Goal: Find specific page/section: Find specific page/section

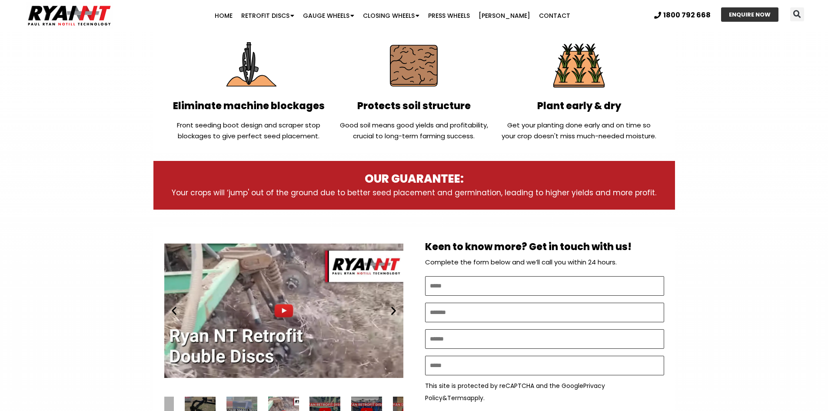
scroll to position [304, 0]
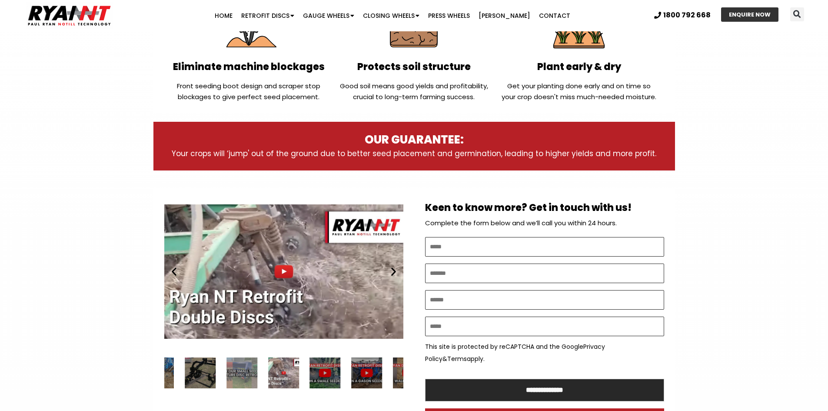
click at [390, 268] on icon "Next slide" at bounding box center [393, 271] width 11 height 11
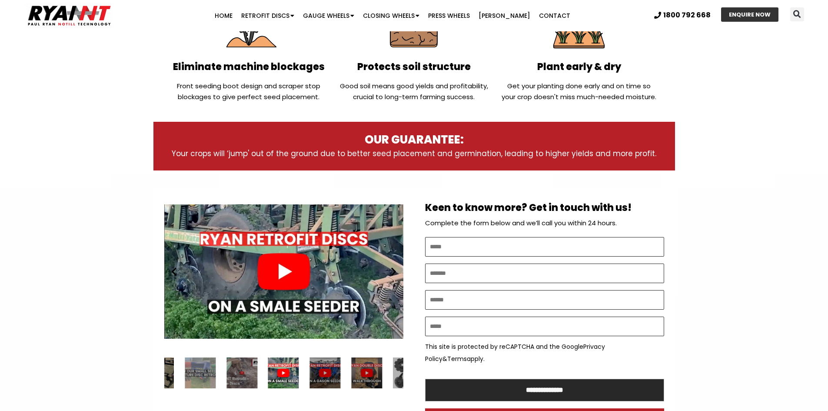
click at [390, 268] on icon "Next slide" at bounding box center [393, 271] width 11 height 11
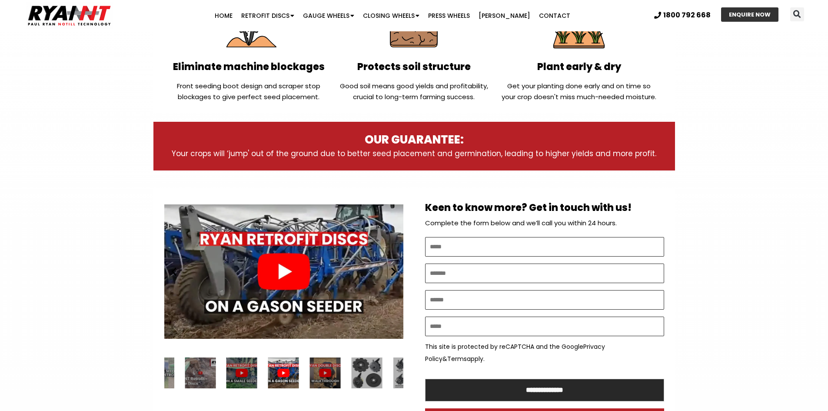
click at [390, 268] on icon "Next slide" at bounding box center [393, 271] width 11 height 11
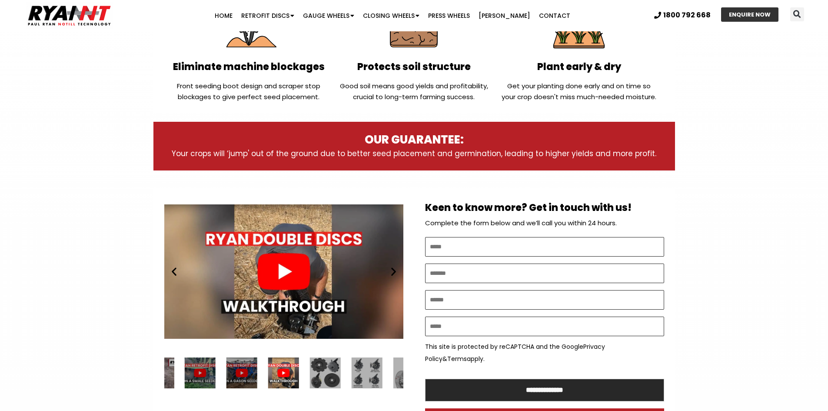
click at [390, 268] on icon "Next slide" at bounding box center [393, 271] width 11 height 11
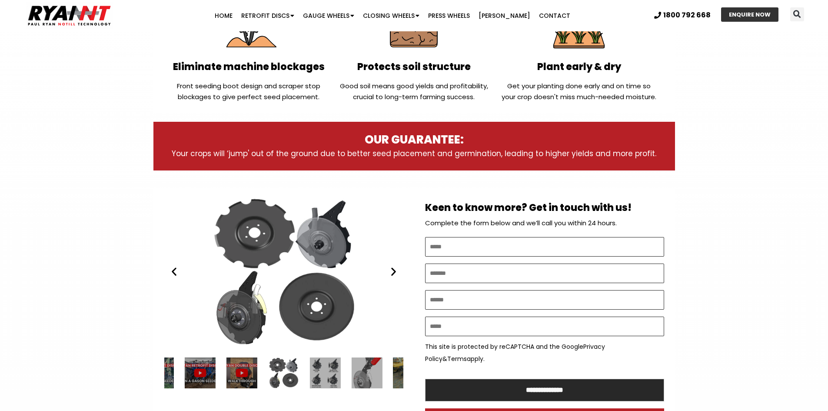
click at [390, 268] on icon "Next slide" at bounding box center [393, 271] width 11 height 11
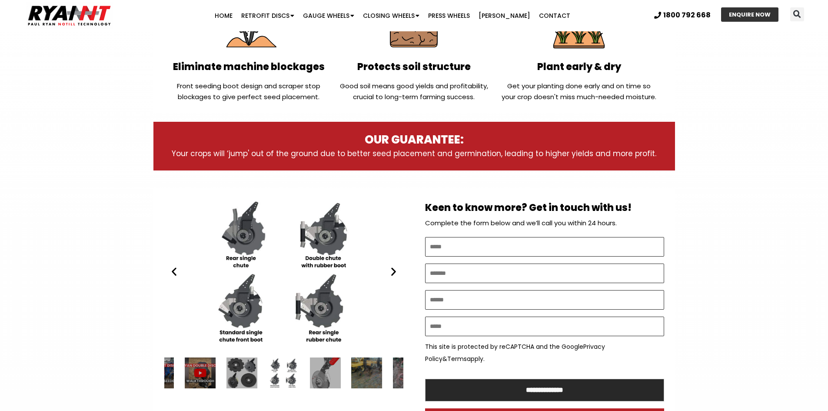
click at [390, 268] on icon "Next slide" at bounding box center [393, 271] width 11 height 11
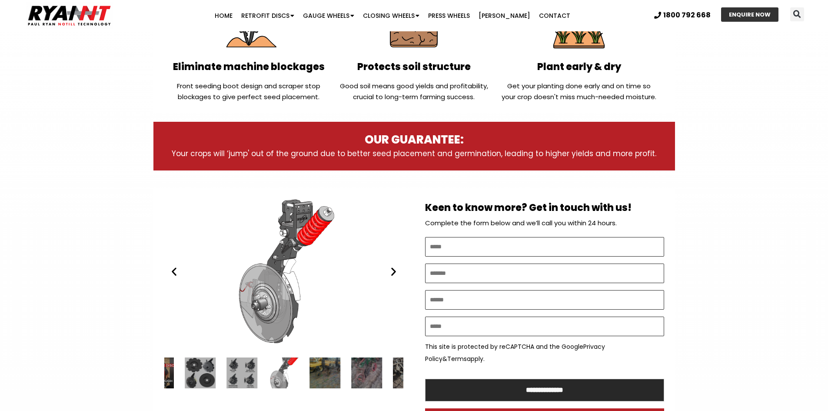
click at [390, 268] on icon "Next slide" at bounding box center [393, 271] width 11 height 11
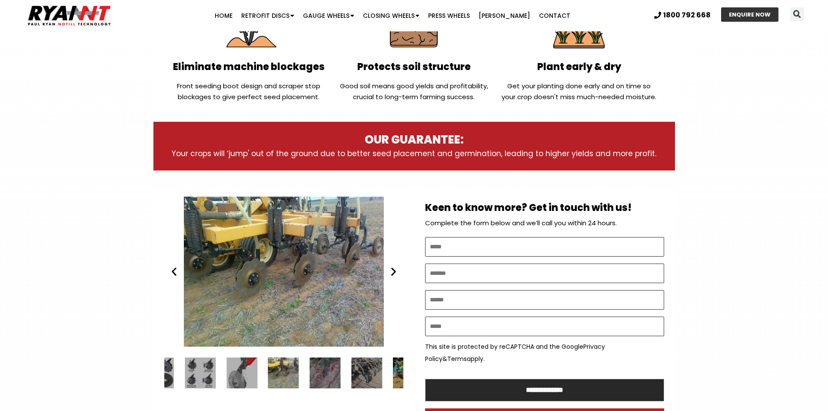
click at [390, 268] on icon "Next slide" at bounding box center [393, 271] width 11 height 11
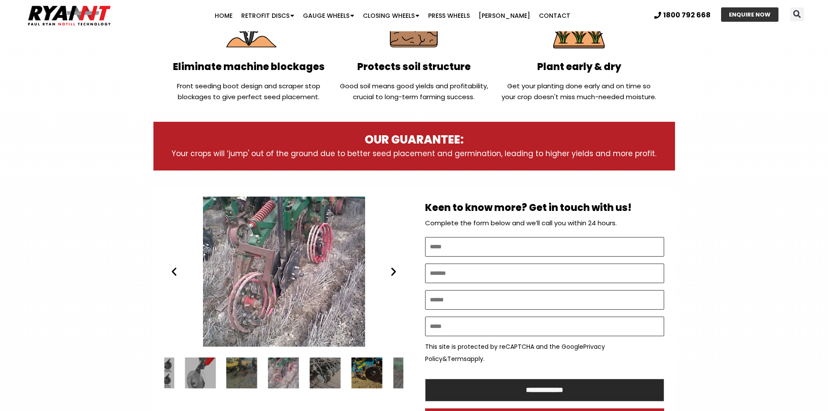
click at [390, 268] on icon "Next slide" at bounding box center [393, 271] width 11 height 11
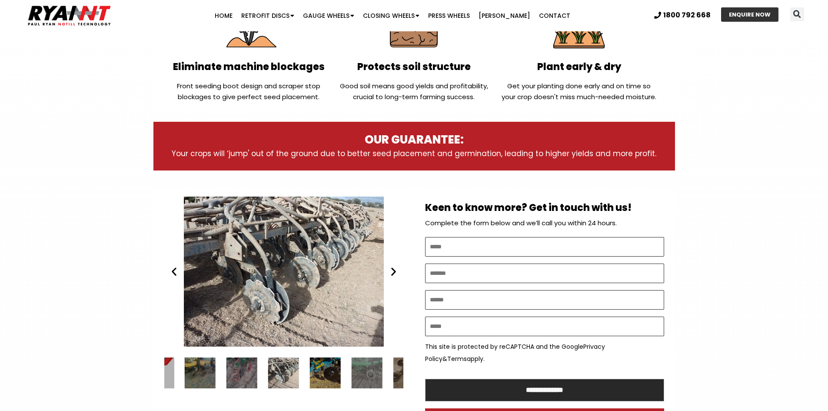
click at [390, 268] on icon "Next slide" at bounding box center [393, 271] width 11 height 11
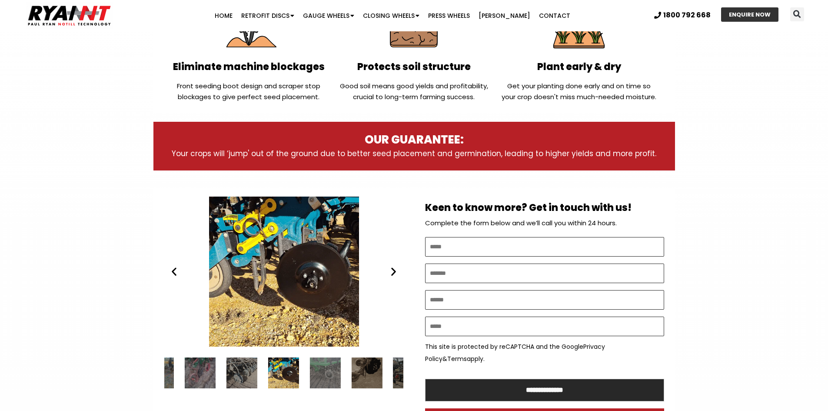
click at [390, 268] on icon "Next slide" at bounding box center [393, 271] width 11 height 11
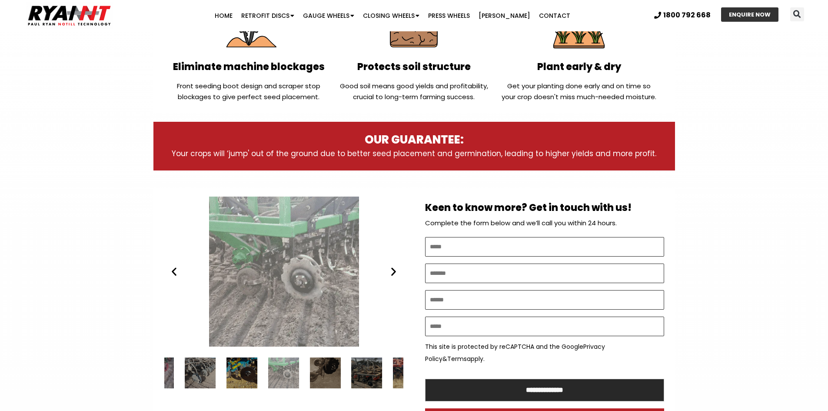
click at [390, 268] on icon "Next slide" at bounding box center [393, 271] width 11 height 11
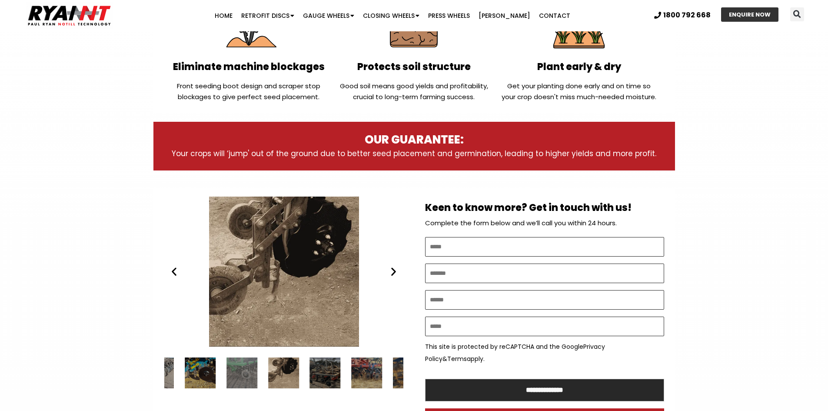
click at [391, 268] on icon "Next slide" at bounding box center [393, 271] width 11 height 11
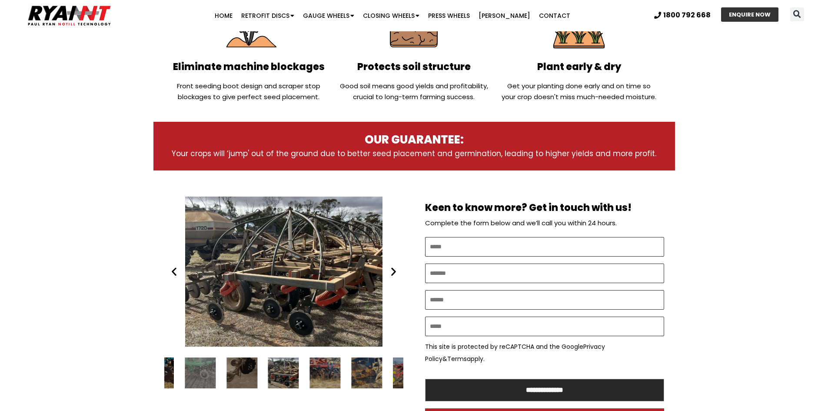
click at [391, 268] on icon "Next slide" at bounding box center [393, 271] width 11 height 11
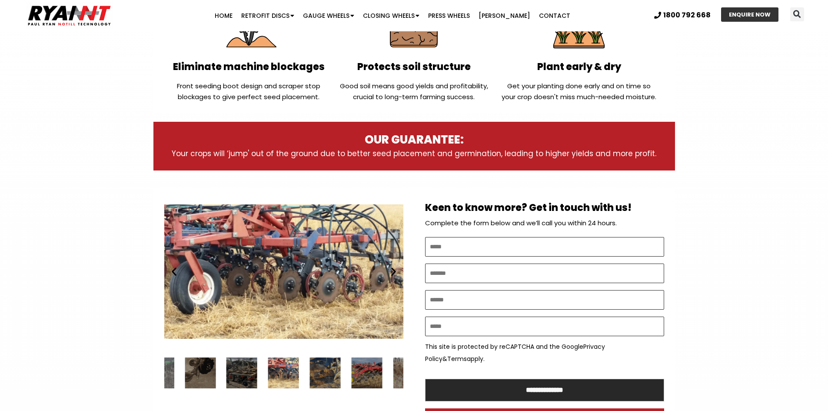
click at [391, 268] on icon "Next slide" at bounding box center [393, 271] width 11 height 11
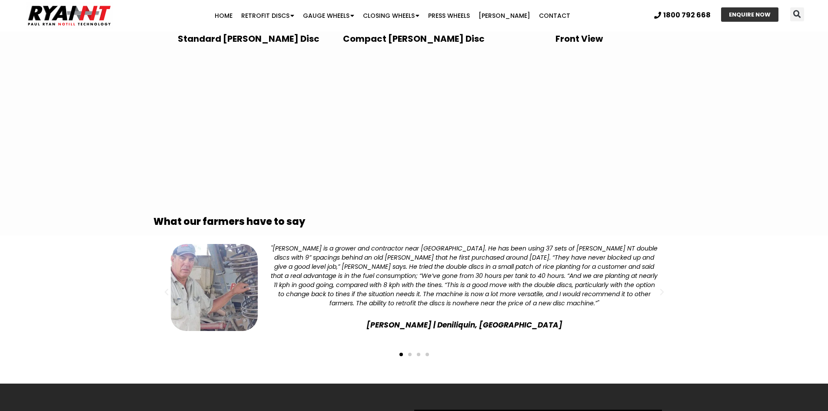
scroll to position [1564, 0]
